Goal: Task Accomplishment & Management: Use online tool/utility

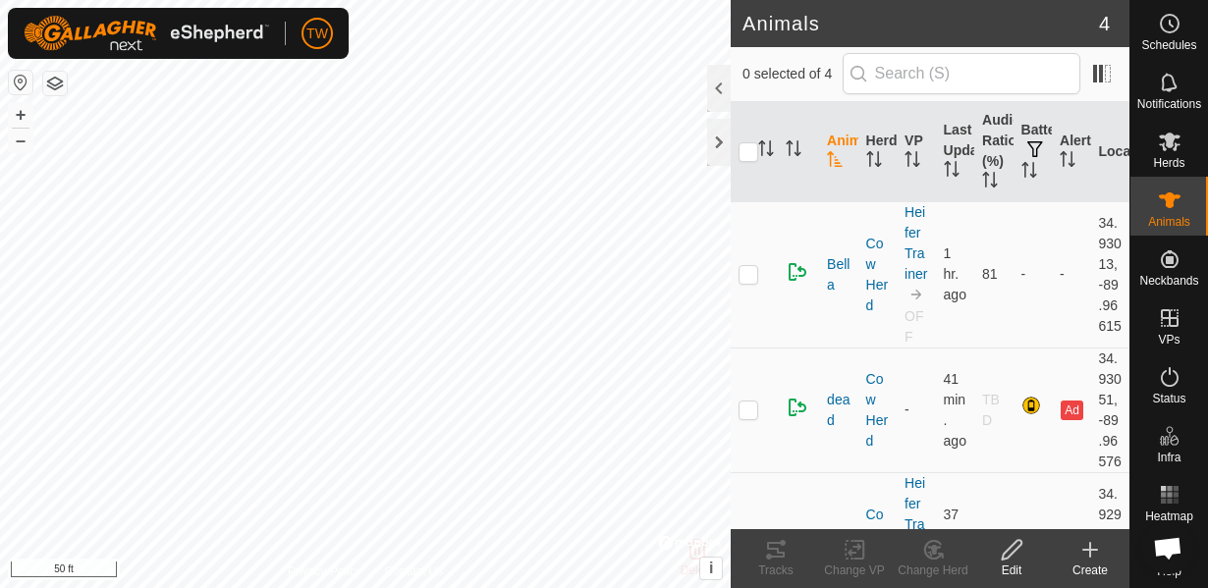
scroll to position [1154, 0]
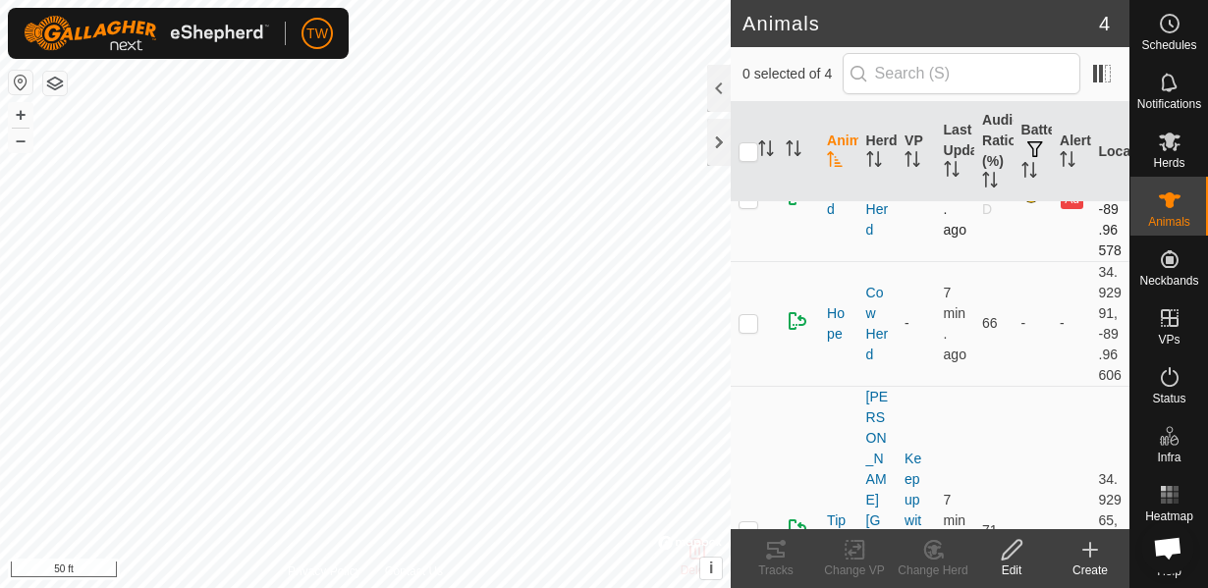
scroll to position [212, 0]
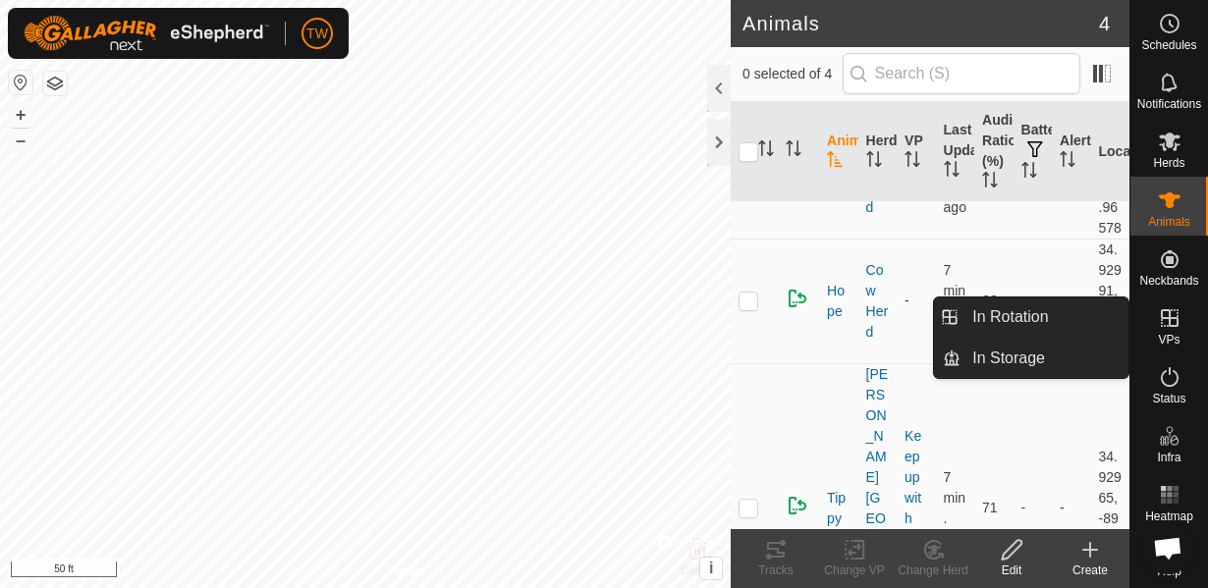
drag, startPoint x: 1160, startPoint y: 352, endPoint x: 1163, endPoint y: 336, distance: 16.0
click at [1163, 336] on span "VPs" at bounding box center [1169, 340] width 22 height 12
click at [1019, 313] on link "In Rotation" at bounding box center [1045, 317] width 168 height 39
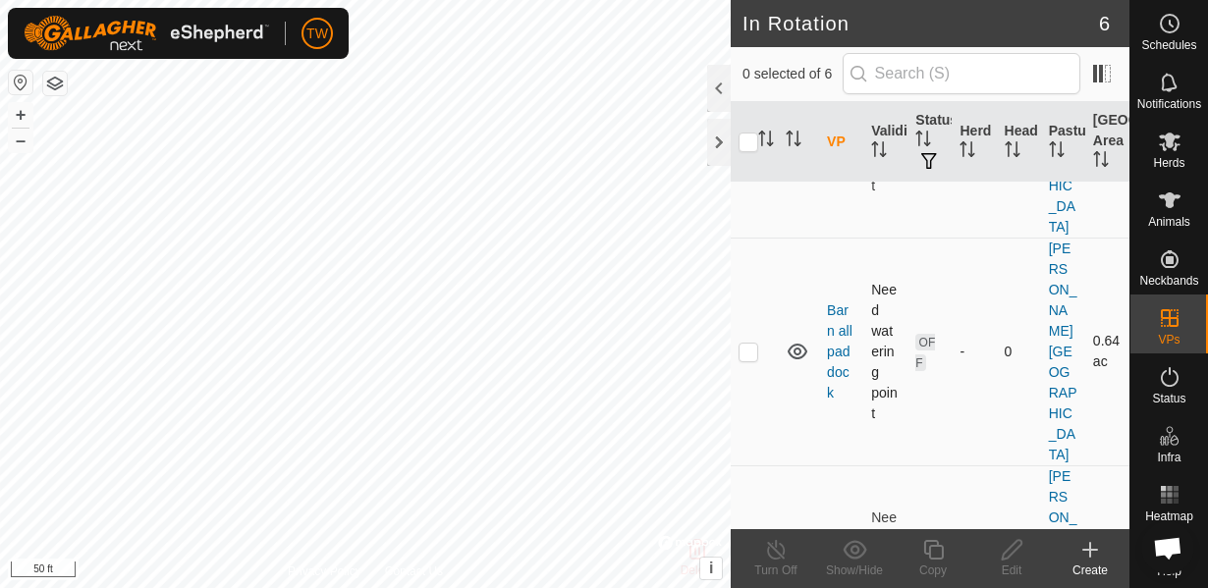
scroll to position [212, 0]
click at [755, 571] on p-checkbox at bounding box center [749, 579] width 20 height 16
checkbox input "true"
click at [1019, 562] on div "Edit" at bounding box center [1011, 571] width 79 height 18
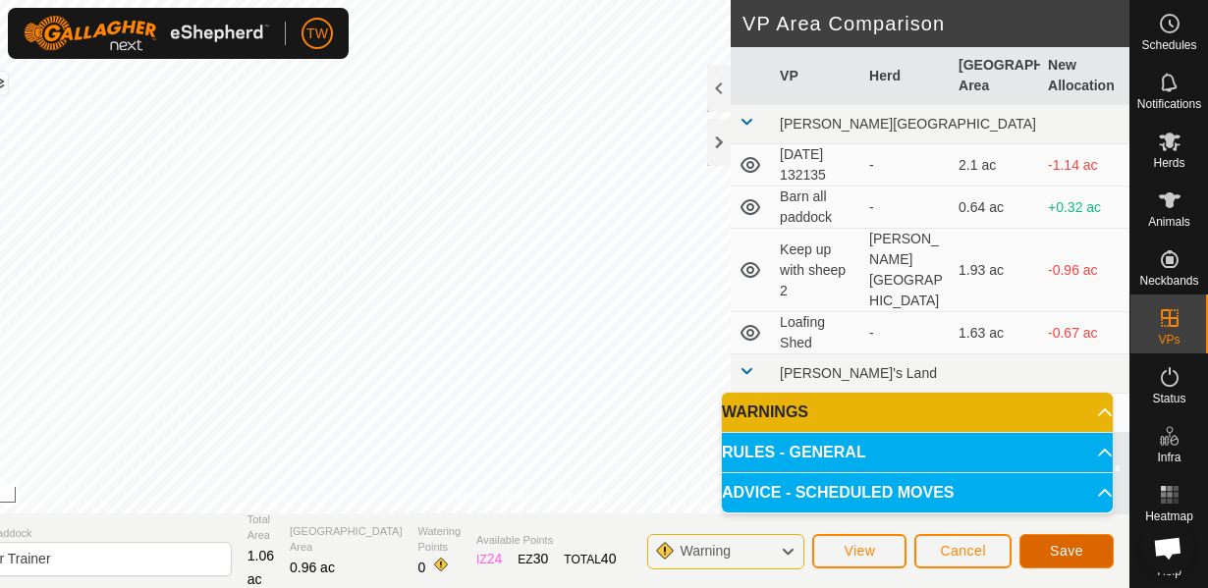
click at [1074, 558] on span "Save" at bounding box center [1066, 551] width 33 height 16
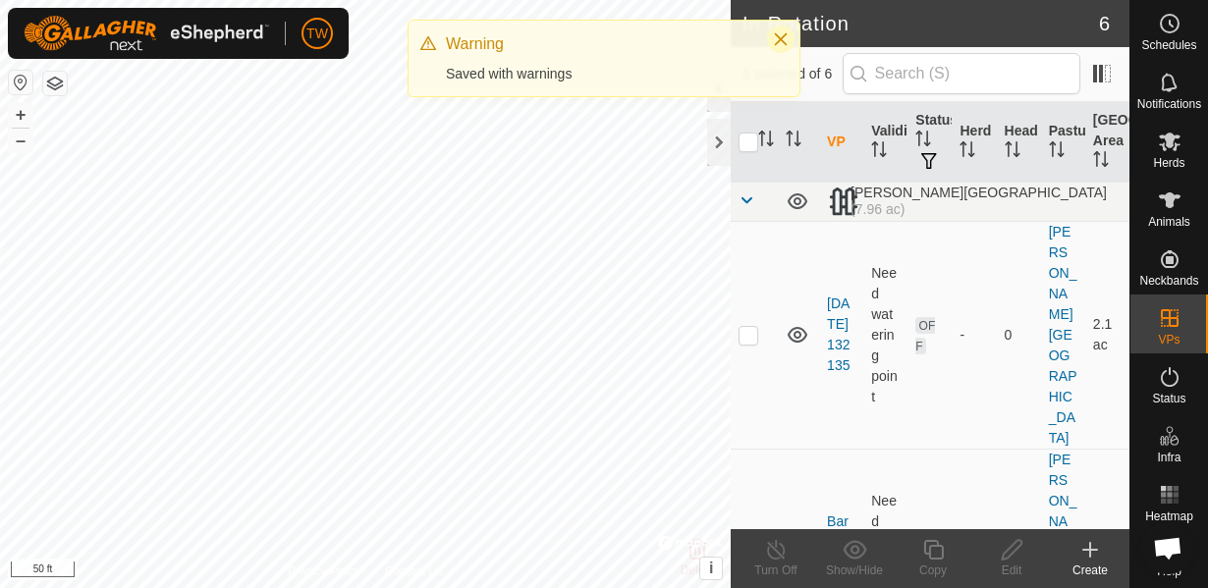
click at [786, 47] on button "Close" at bounding box center [781, 40] width 28 height 28
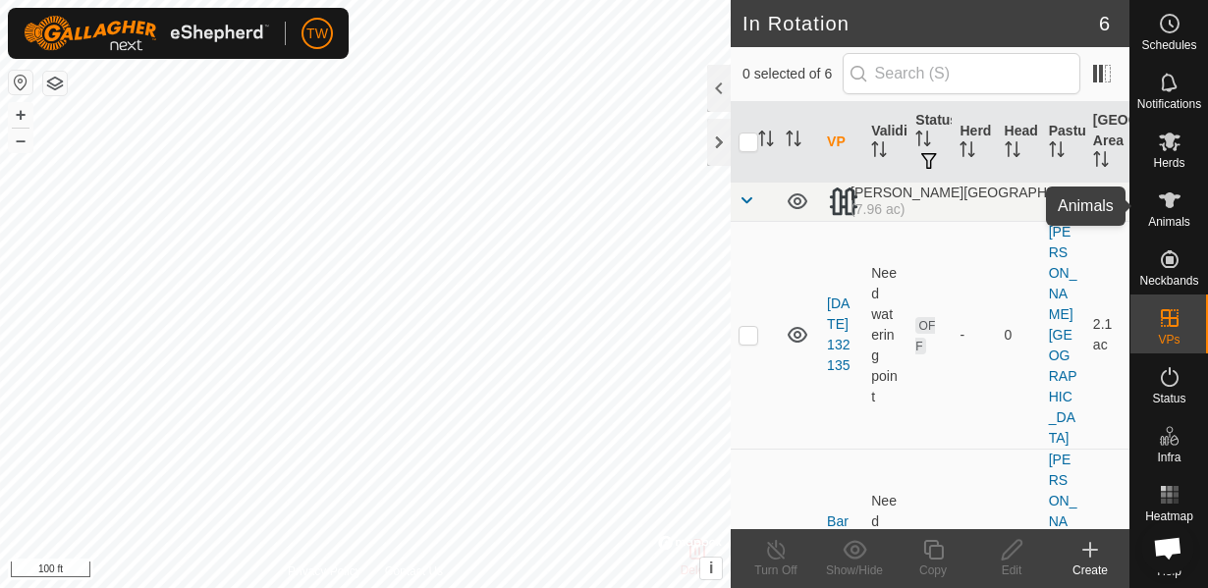
click at [1161, 203] on icon at bounding box center [1170, 201] width 24 height 24
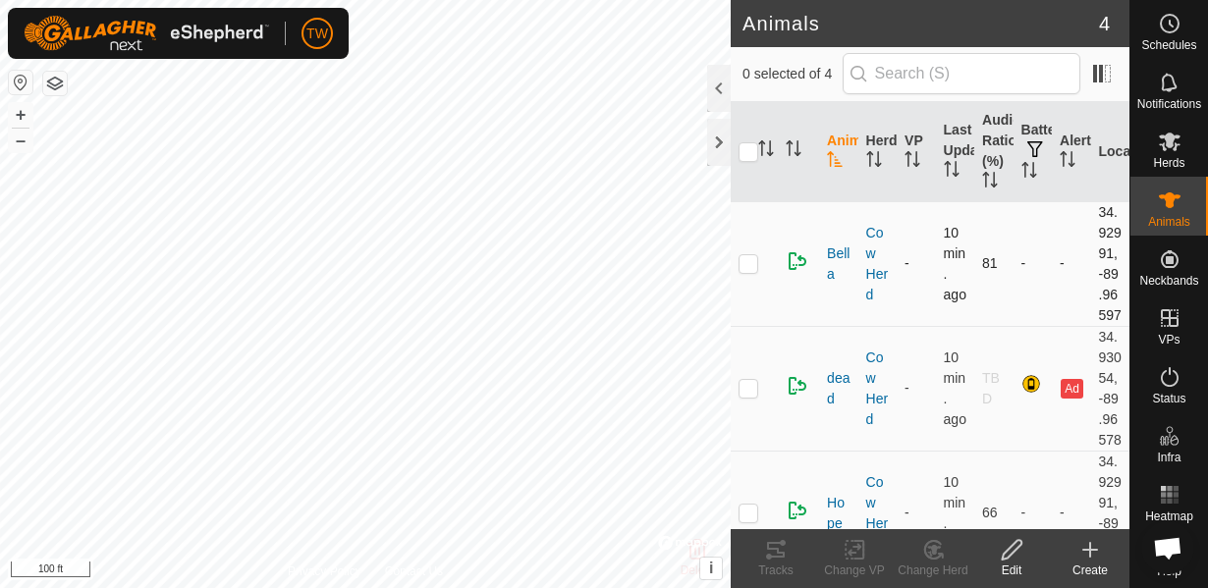
click at [749, 271] on p-checkbox at bounding box center [749, 263] width 20 height 16
checkbox input "true"
click at [858, 545] on icon at bounding box center [855, 550] width 14 height 13
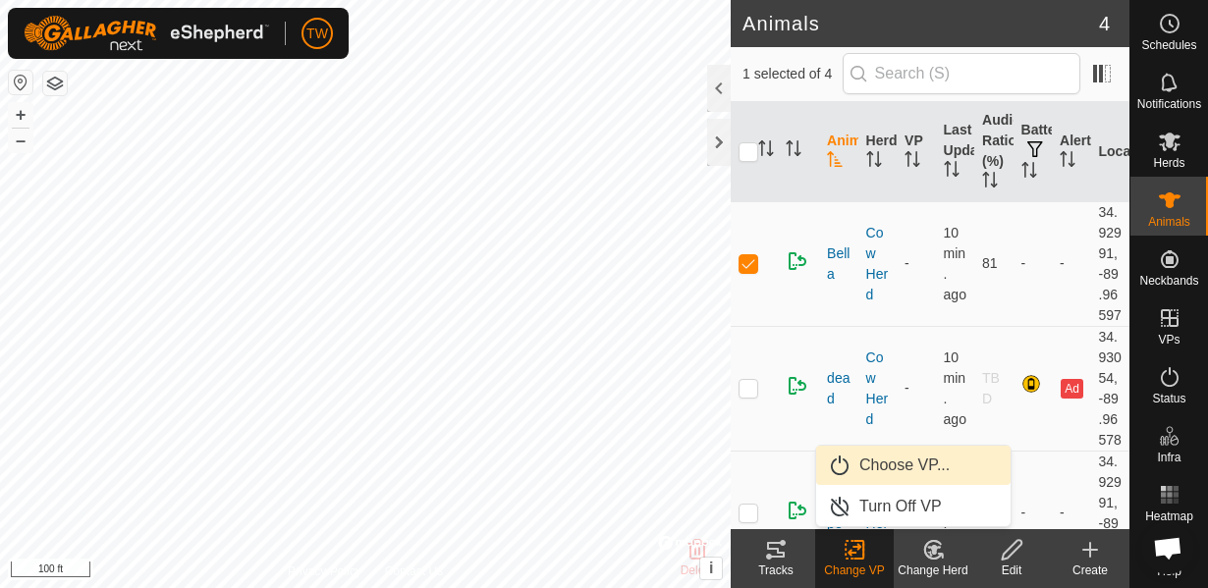
click at [891, 468] on link "Choose VP..." at bounding box center [913, 465] width 194 height 39
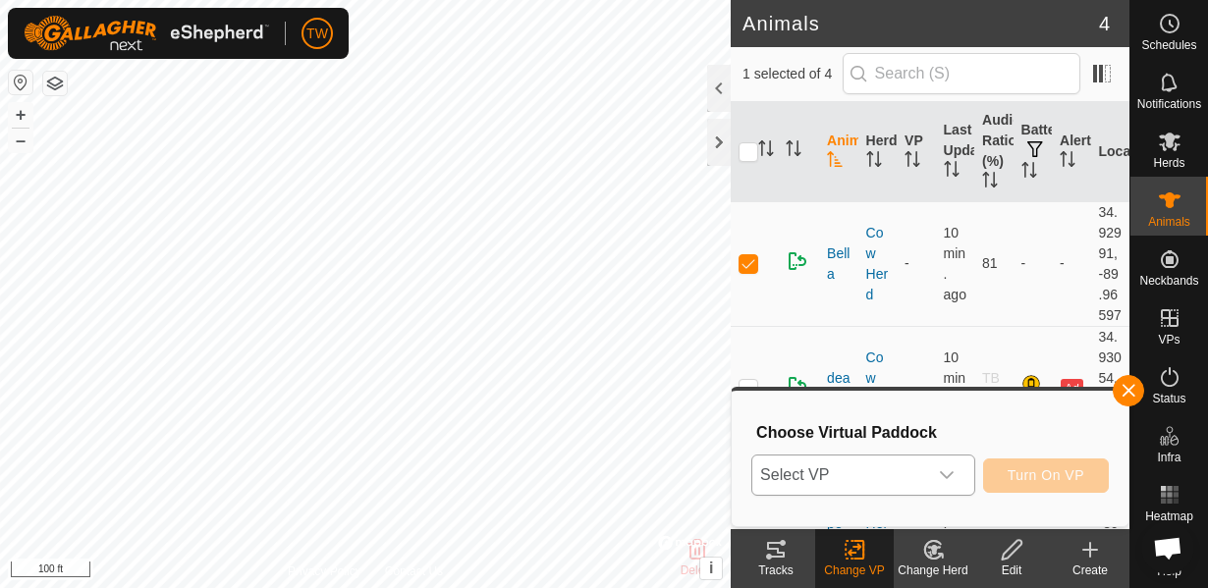
click at [893, 474] on span "Select VP" at bounding box center [839, 475] width 175 height 39
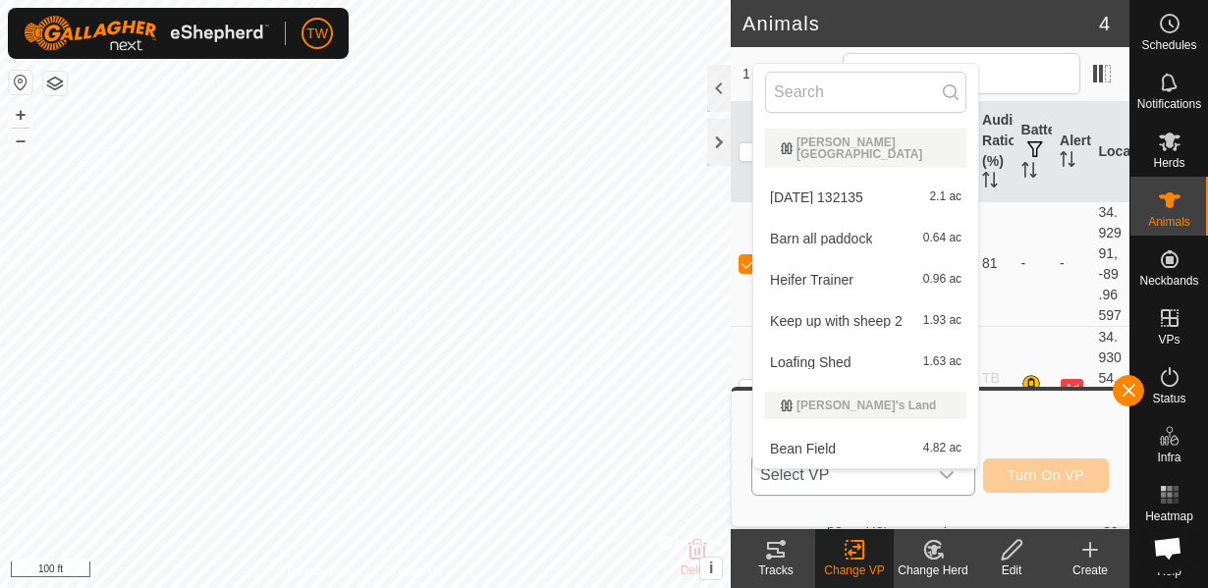
click at [831, 275] on li "Heifer Trainer 0.96 ac" at bounding box center [865, 279] width 225 height 39
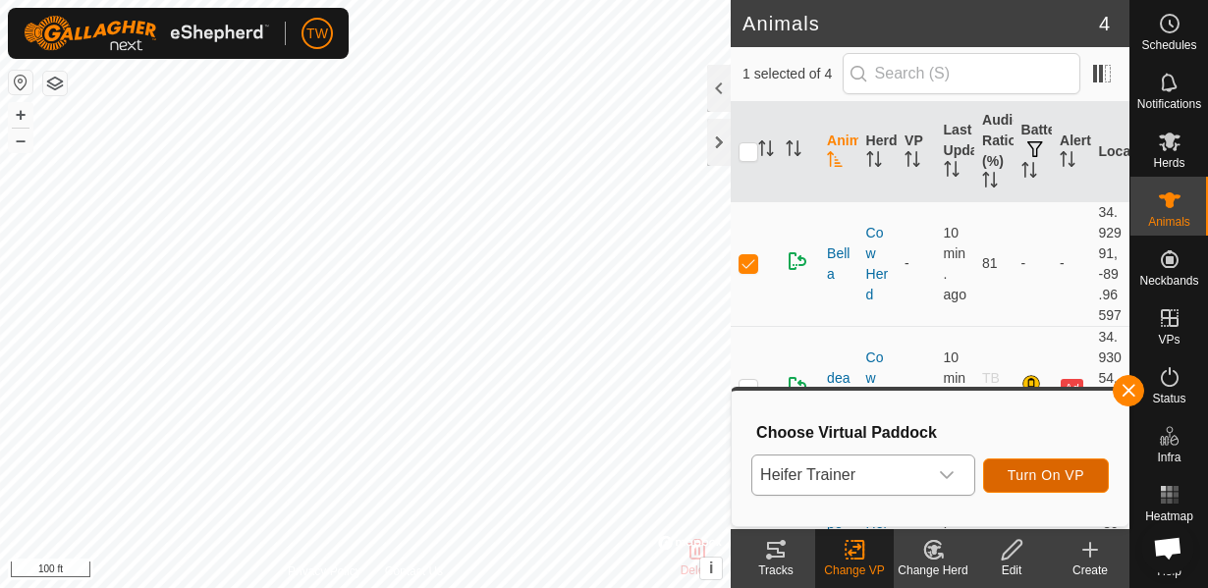
click at [1032, 479] on span "Turn On VP" at bounding box center [1046, 476] width 77 height 16
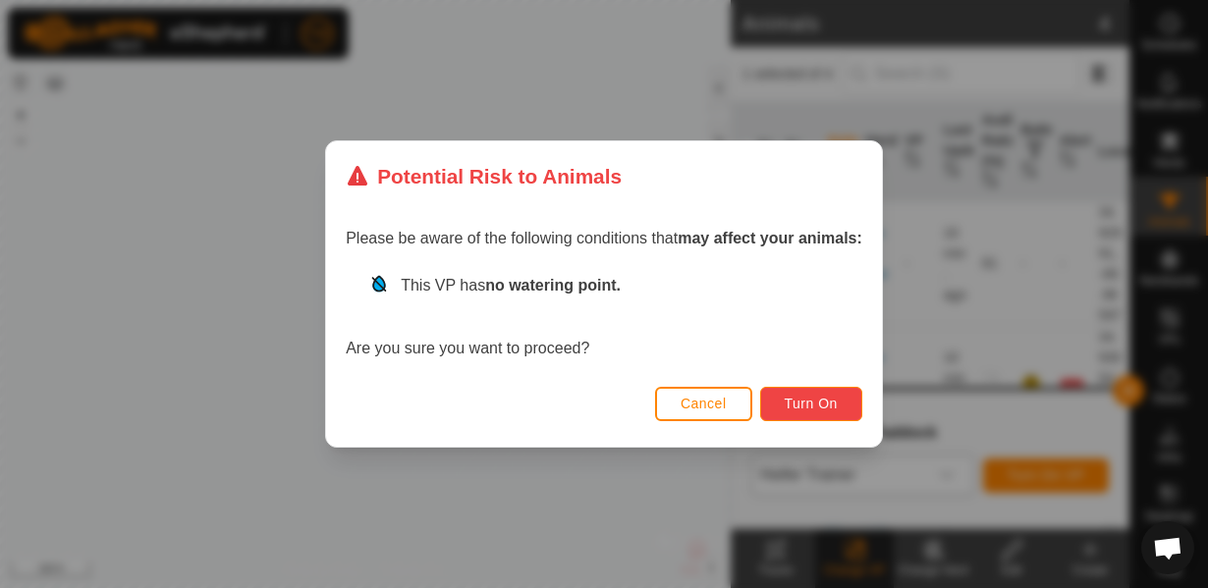
click at [829, 406] on span "Turn On" at bounding box center [811, 404] width 53 height 16
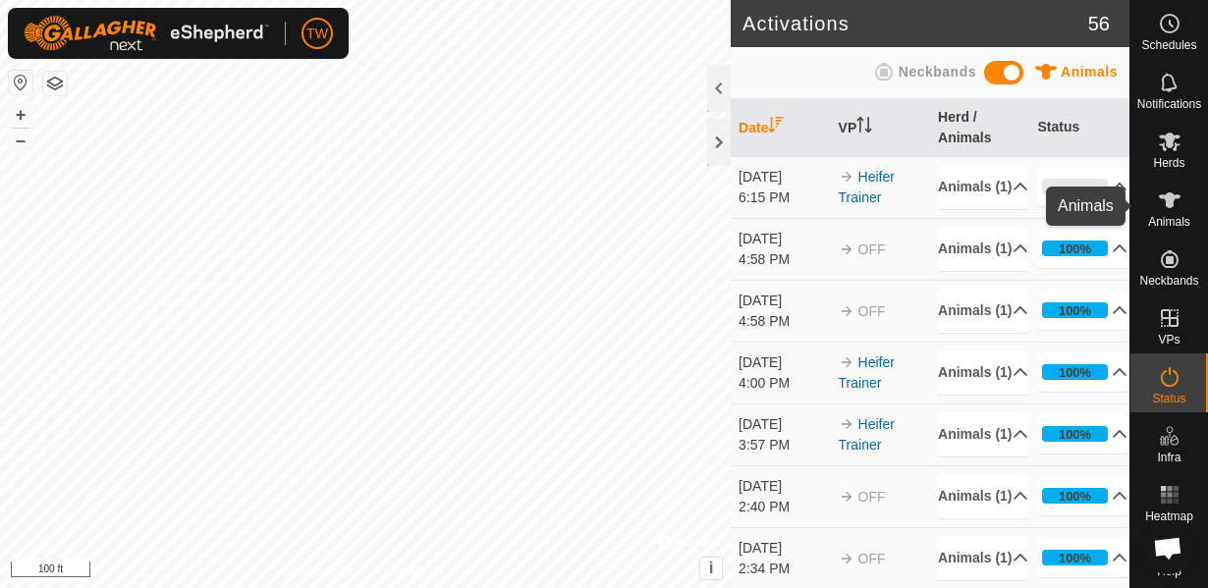
click at [1185, 209] on es-animals-svg-icon at bounding box center [1169, 200] width 35 height 31
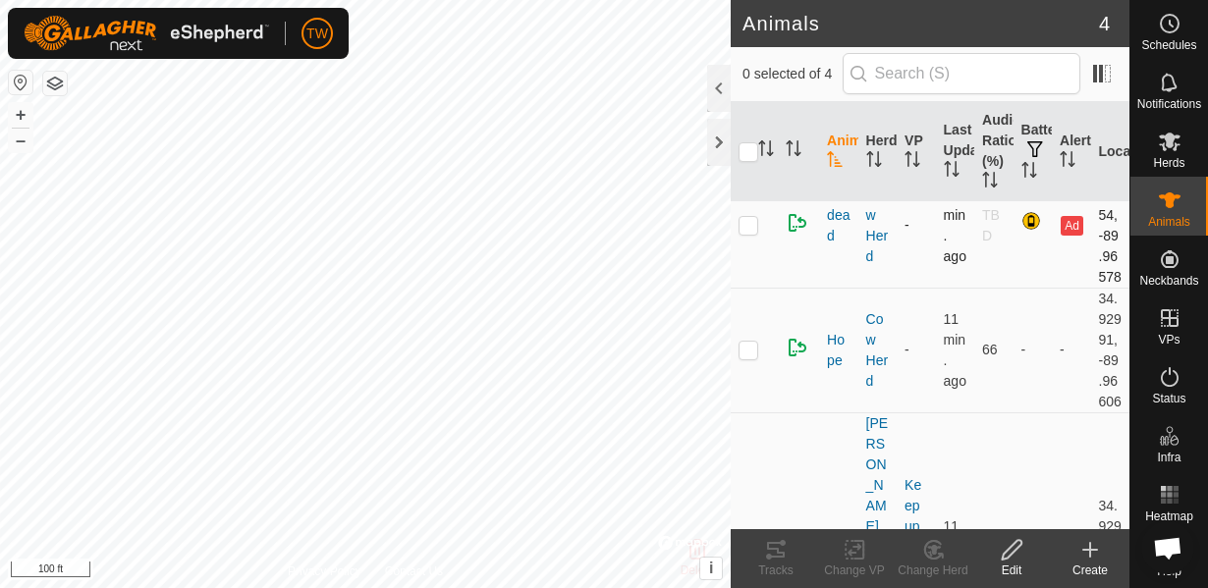
scroll to position [212, 0]
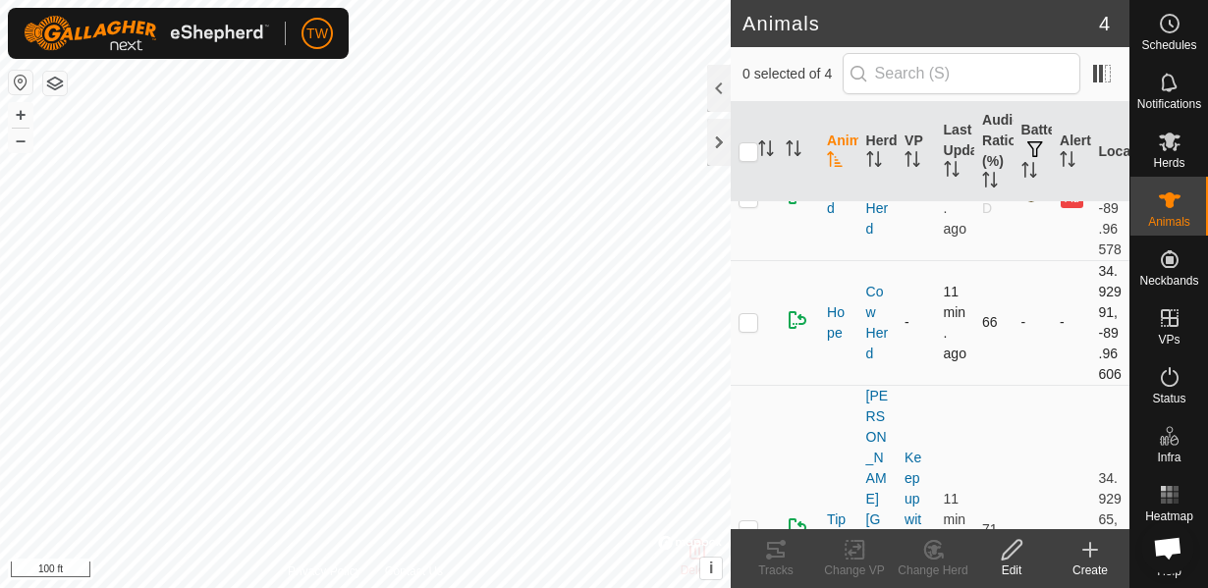
click at [747, 330] on p-checkbox at bounding box center [749, 322] width 20 height 16
checkbox input "true"
click at [858, 553] on icon at bounding box center [855, 550] width 25 height 24
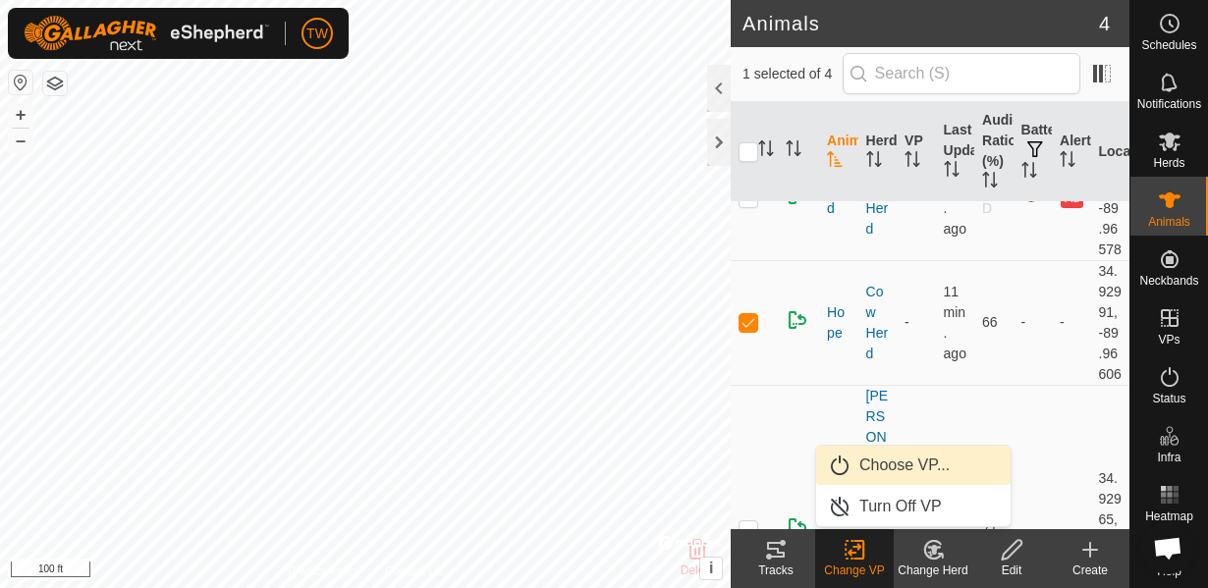
click at [894, 470] on link "Choose VP..." at bounding box center [913, 465] width 194 height 39
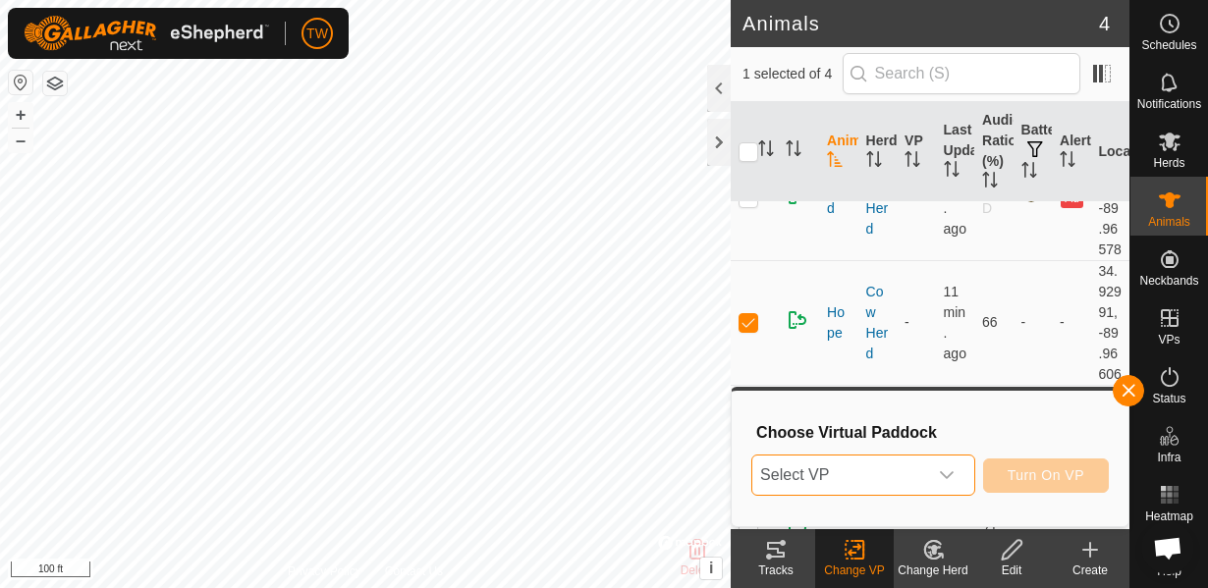
click at [895, 475] on span "Select VP" at bounding box center [839, 475] width 175 height 39
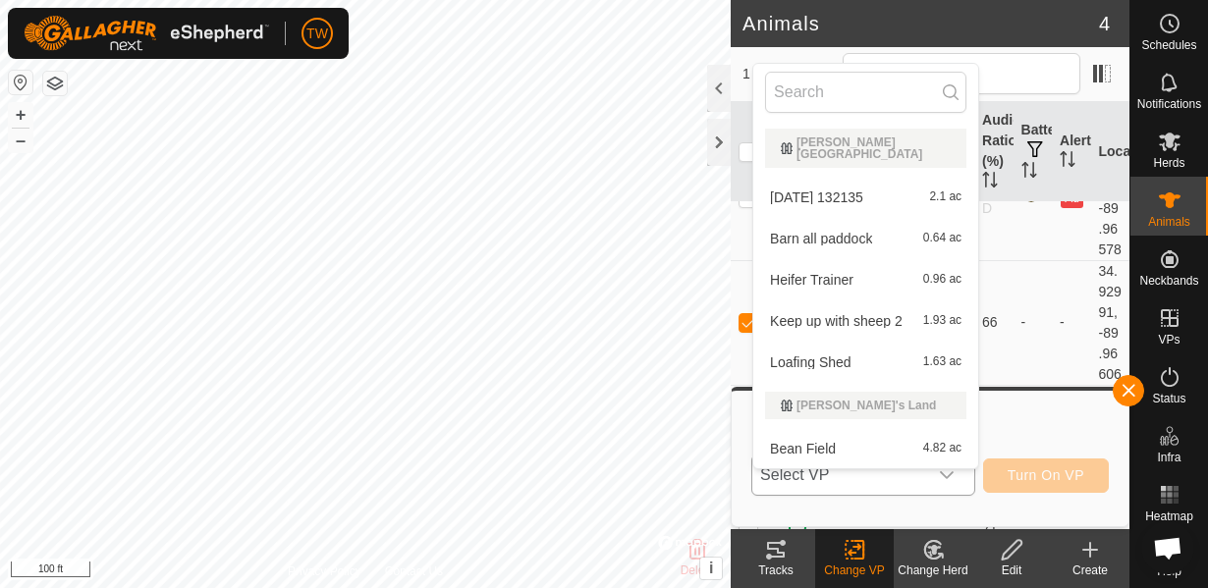
click at [858, 269] on li "Heifer Trainer 0.96 ac" at bounding box center [865, 279] width 225 height 39
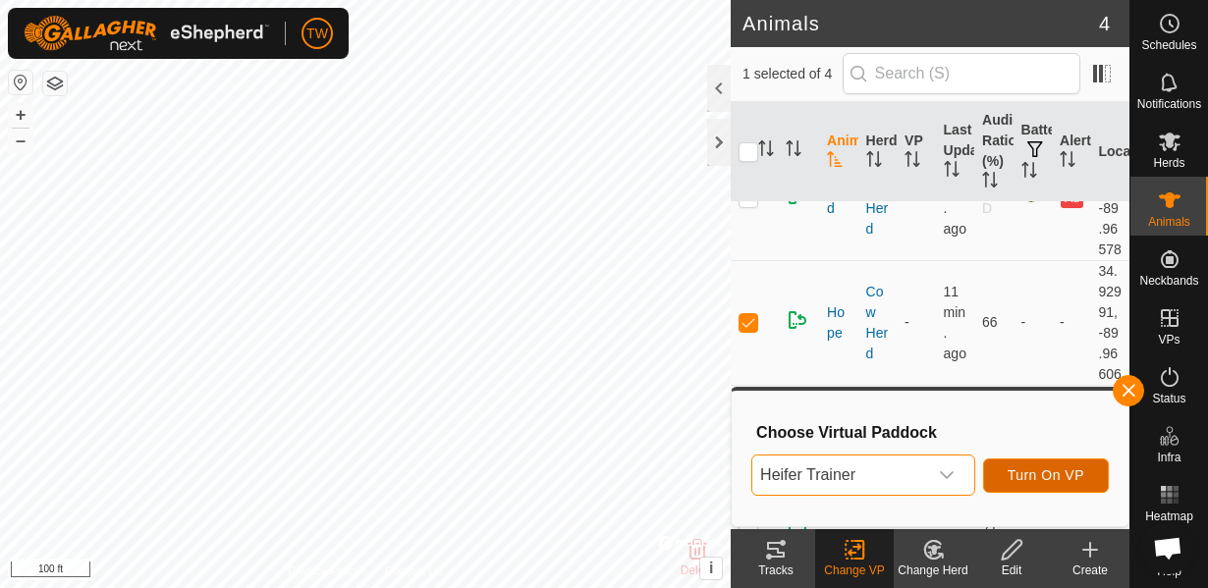
click at [1032, 485] on button "Turn On VP" at bounding box center [1046, 476] width 126 height 34
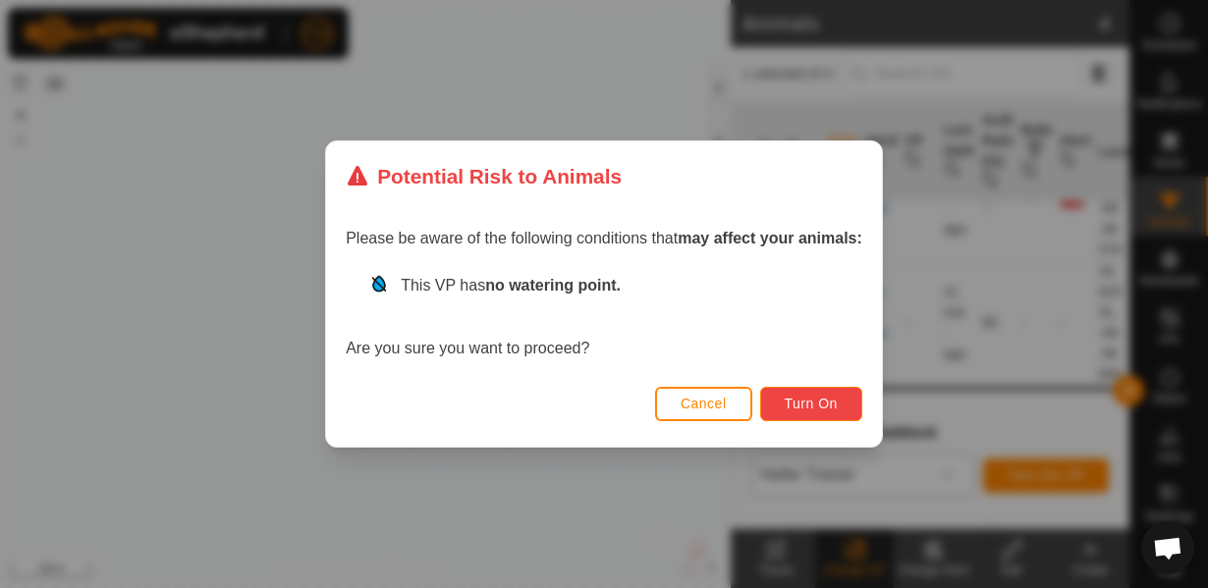
click at [819, 399] on span "Turn On" at bounding box center [811, 404] width 53 height 16
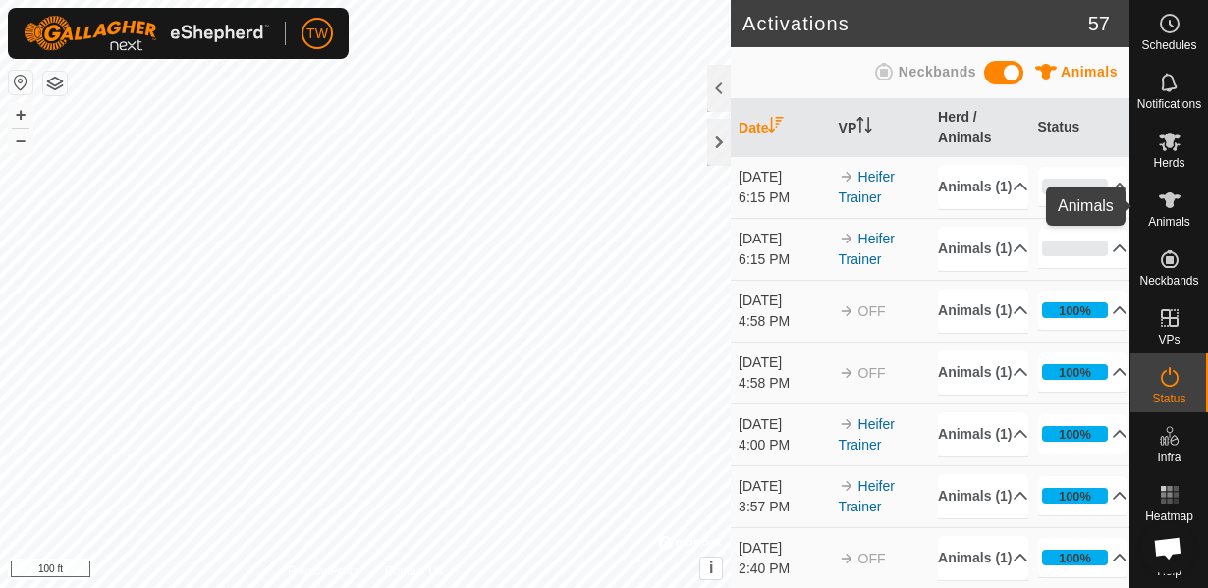
click at [1177, 201] on icon at bounding box center [1170, 201] width 24 height 24
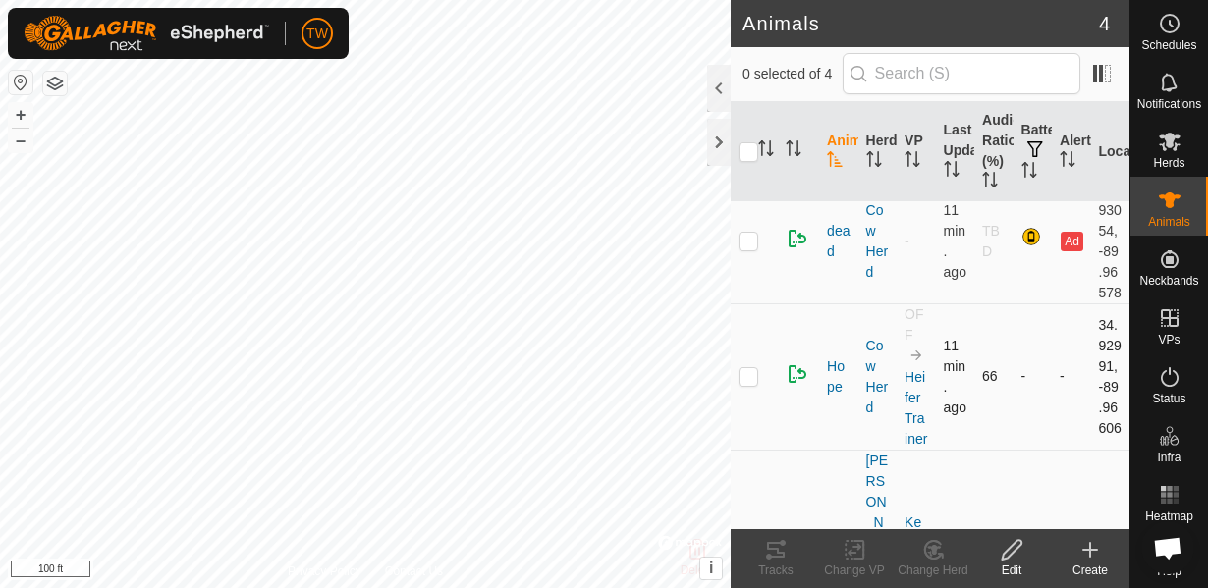
scroll to position [212, 0]
